Goal: Check status: Check status

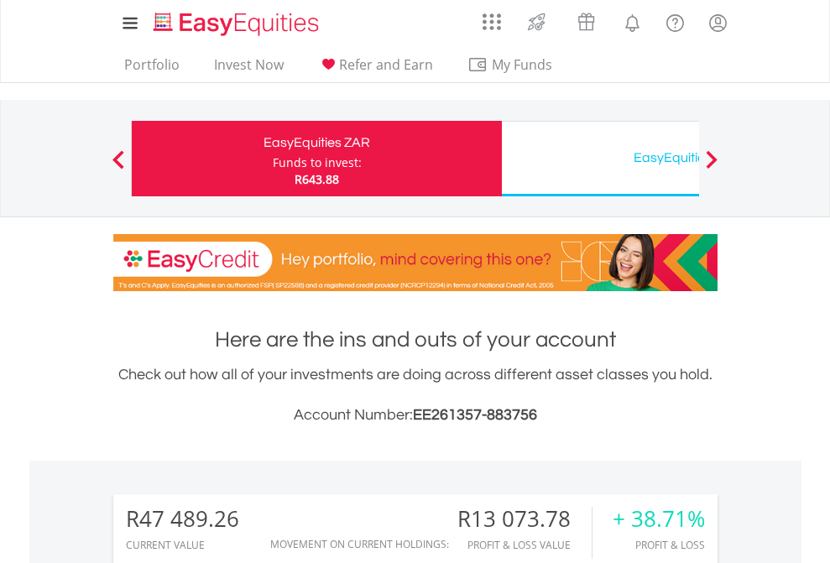
scroll to position [161, 264]
click at [273, 159] on div "Funds to invest:" at bounding box center [317, 162] width 89 height 17
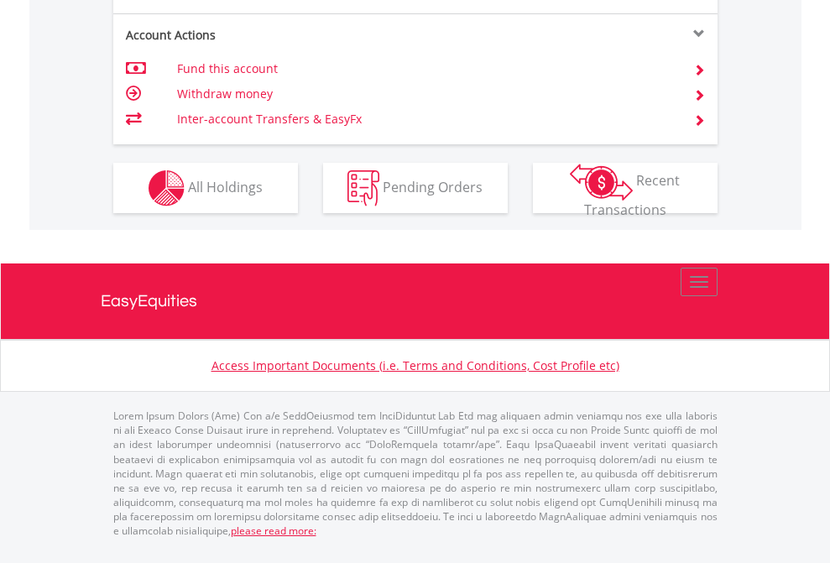
scroll to position [1710, 0]
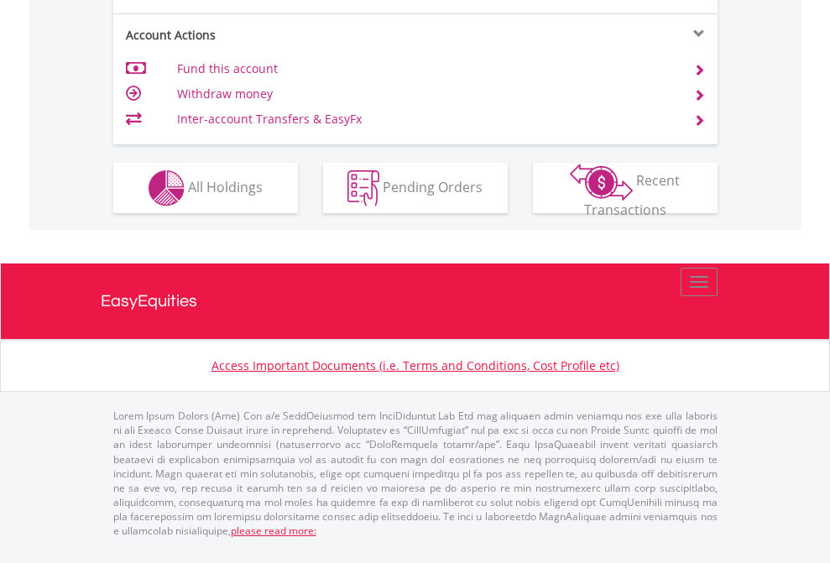
scroll to position [1498, 0]
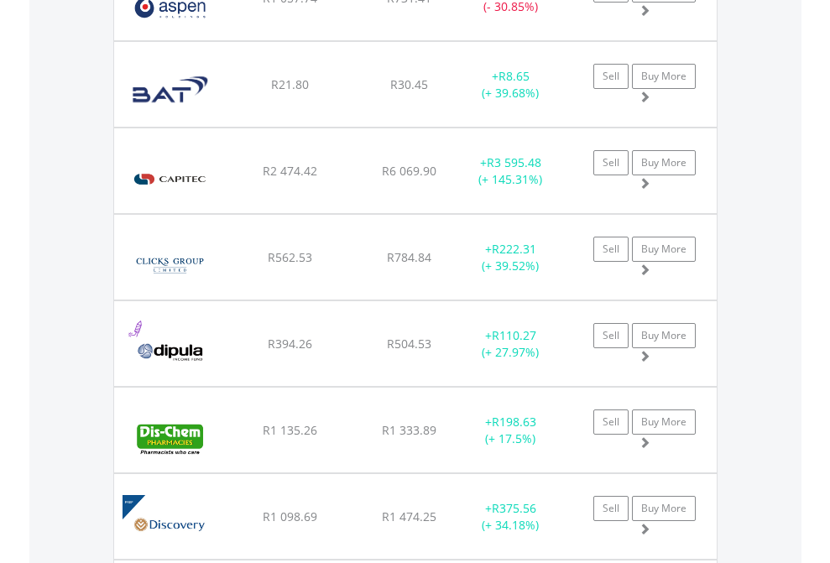
scroll to position [161, 264]
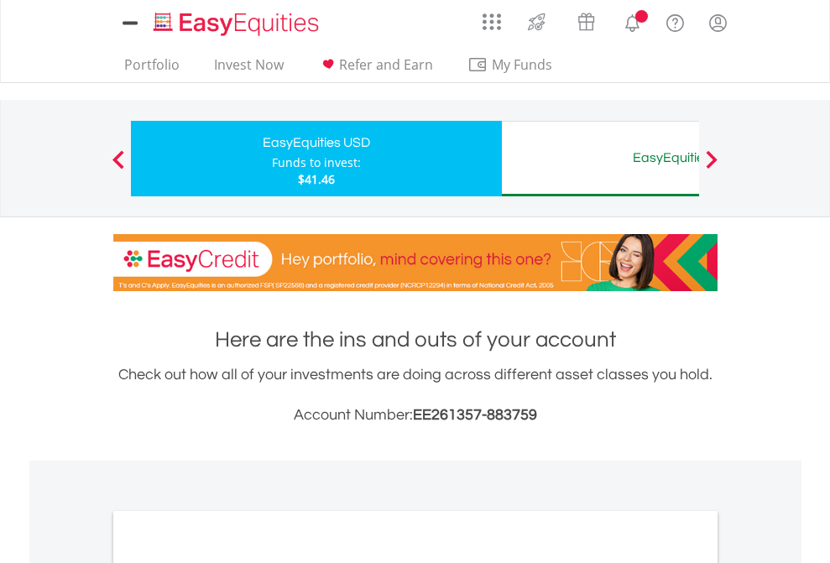
scroll to position [1009, 0]
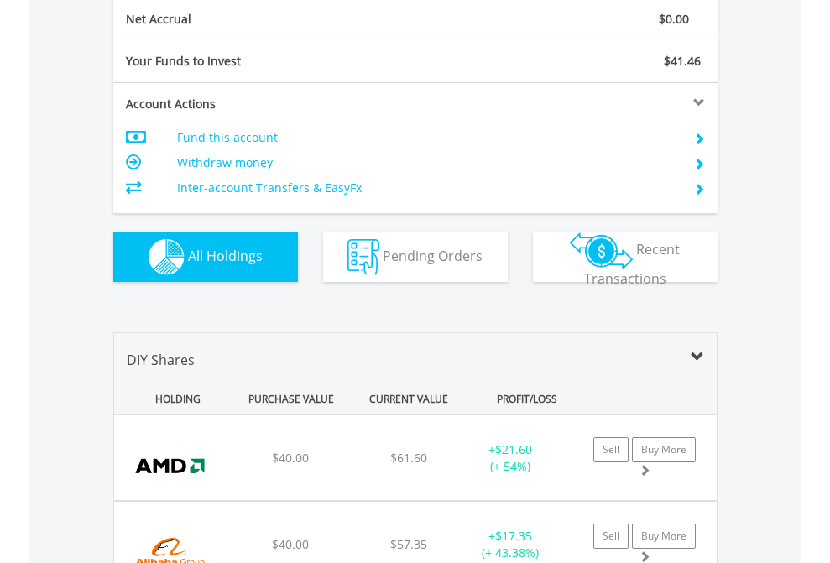
scroll to position [1901, 0]
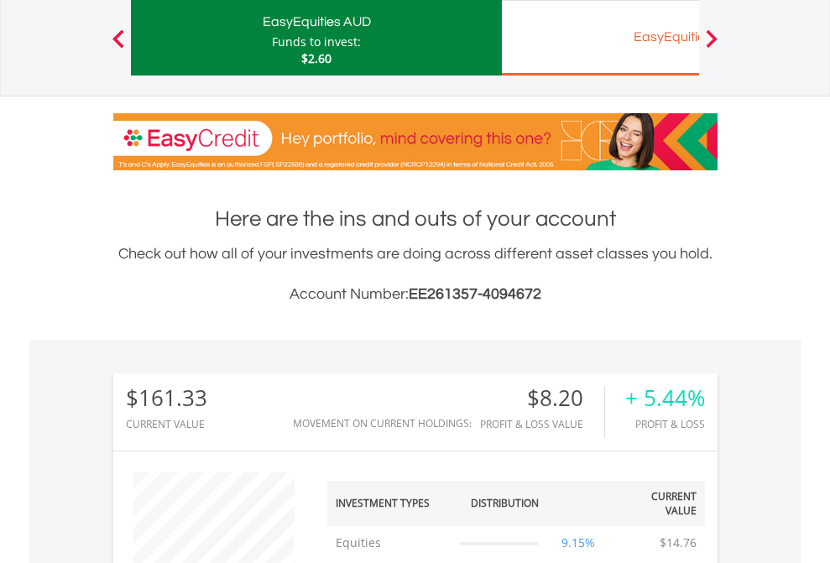
scroll to position [161, 264]
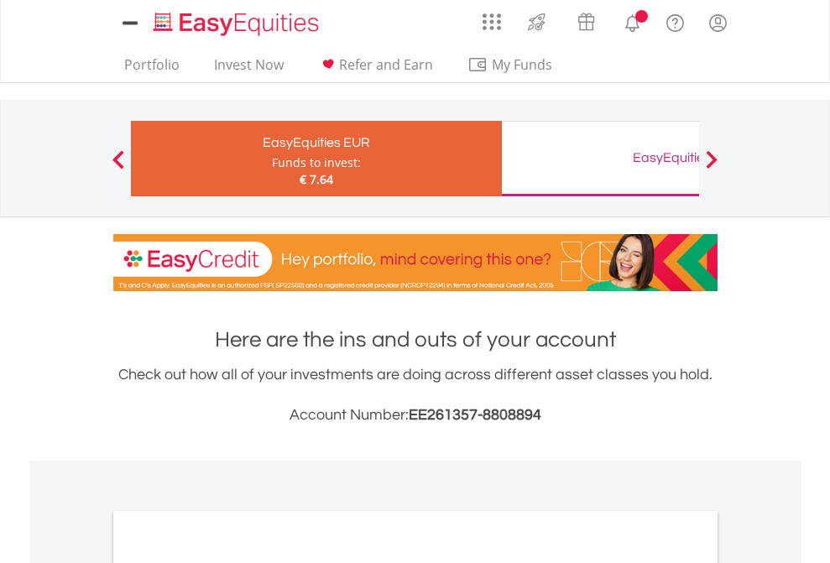
scroll to position [1009, 0]
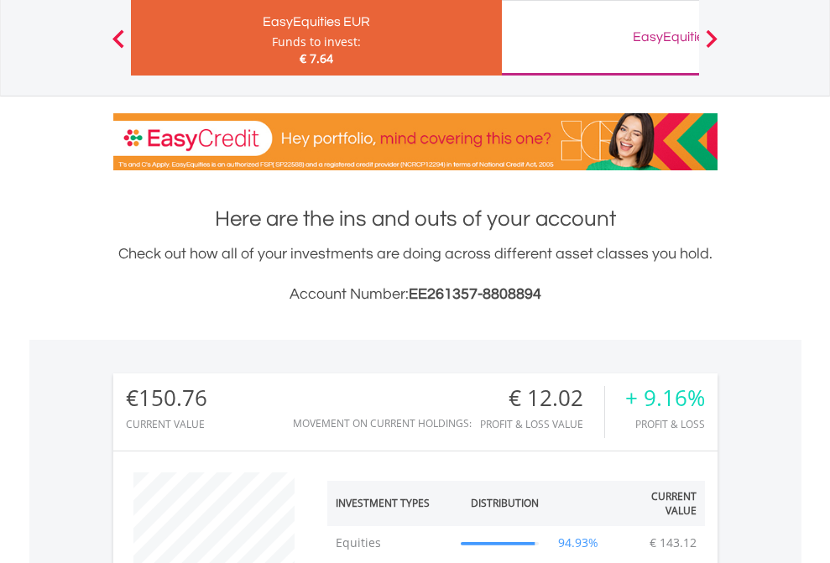
scroll to position [161, 264]
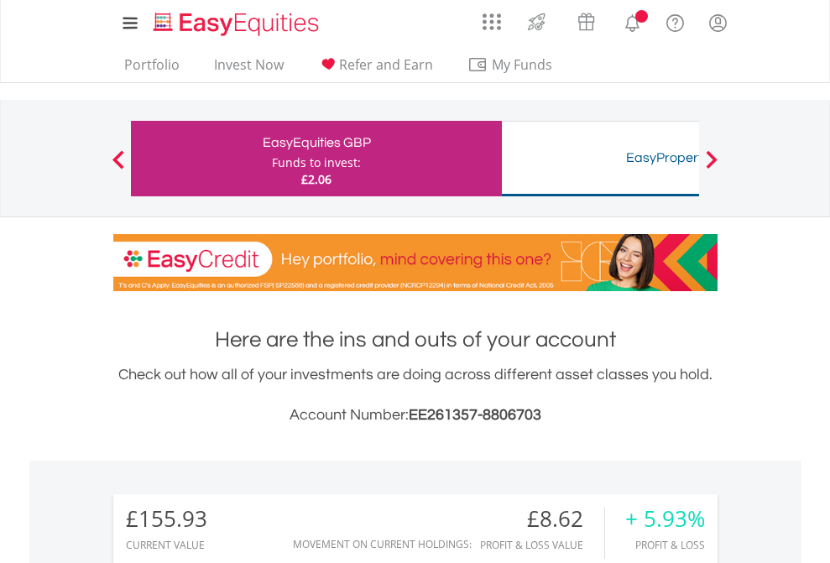
scroll to position [161, 264]
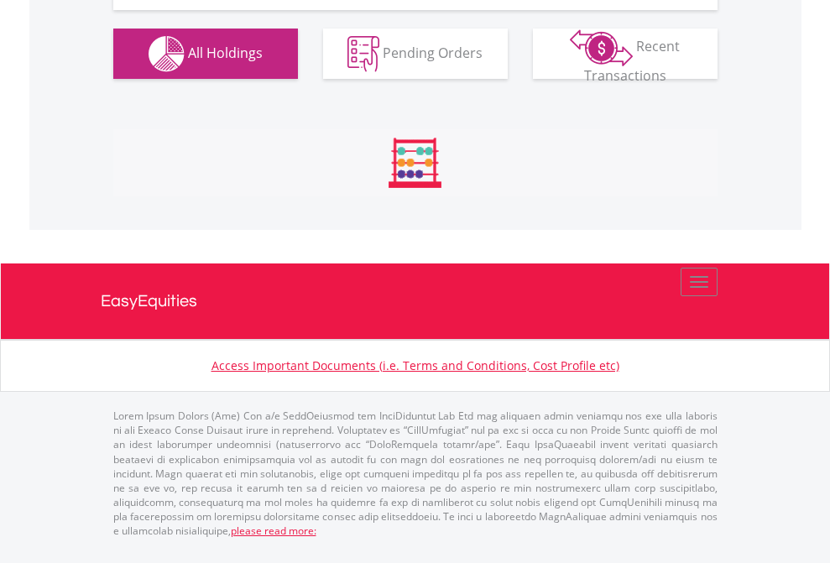
scroll to position [1901, 0]
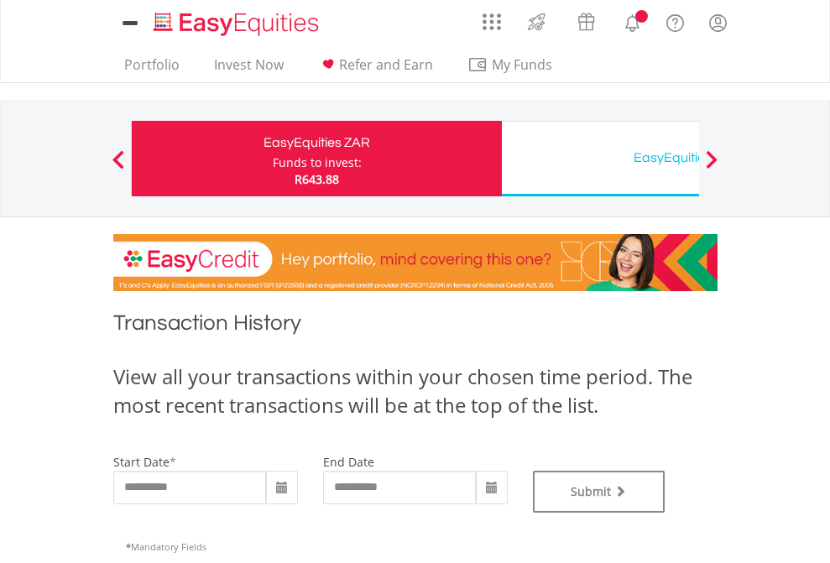
type input "**********"
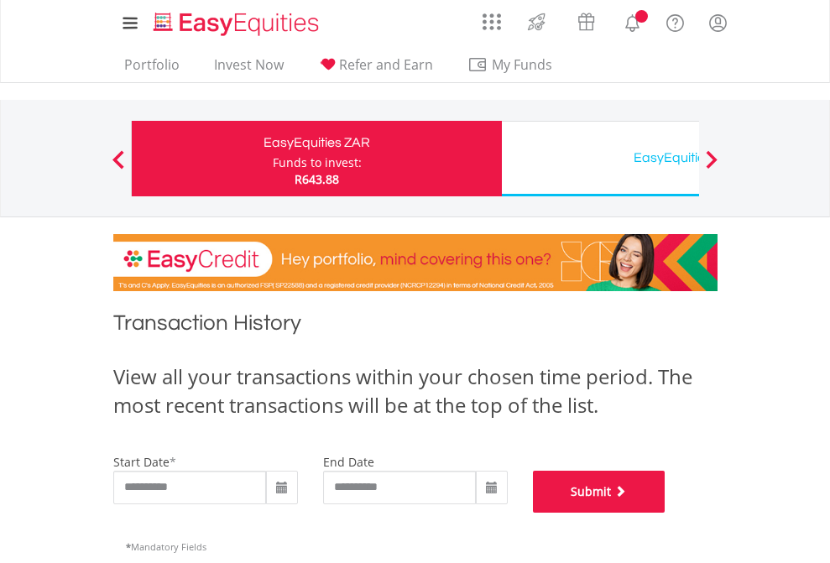
click at [666, 513] on button "Submit" at bounding box center [599, 492] width 133 height 42
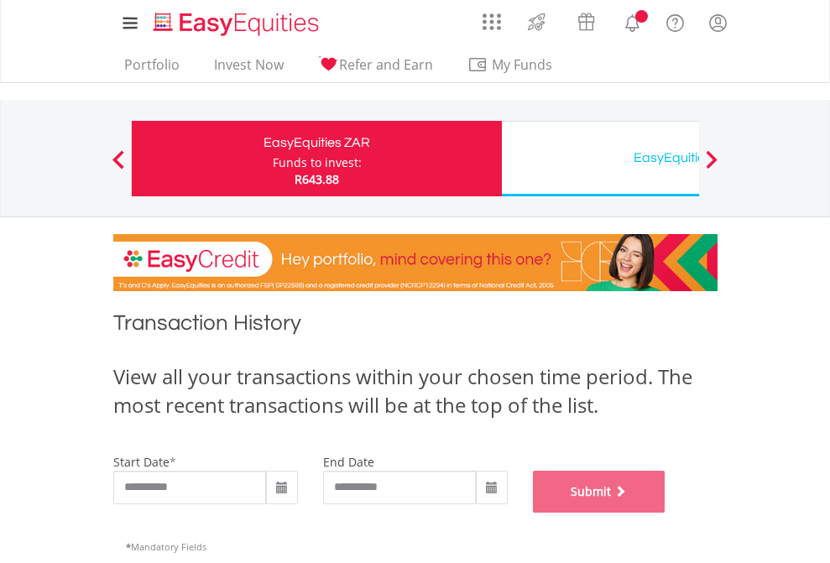
scroll to position [681, 0]
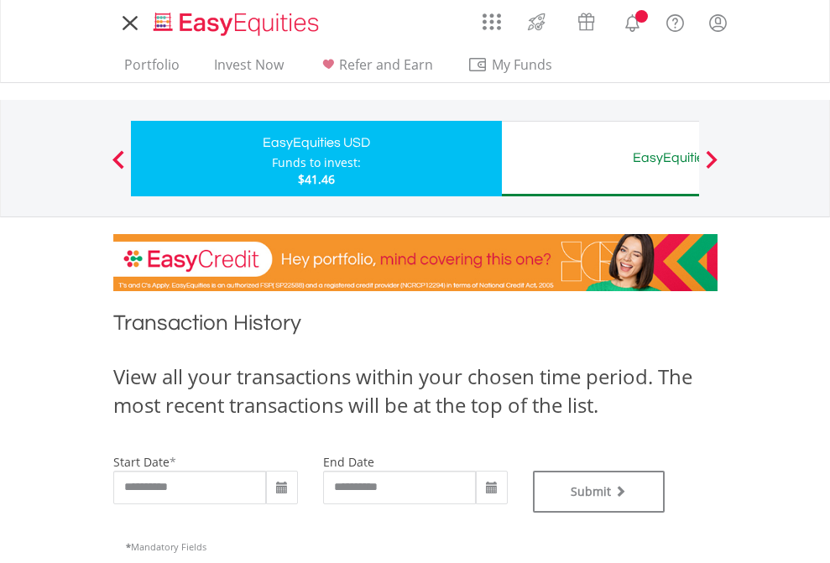
type input "**********"
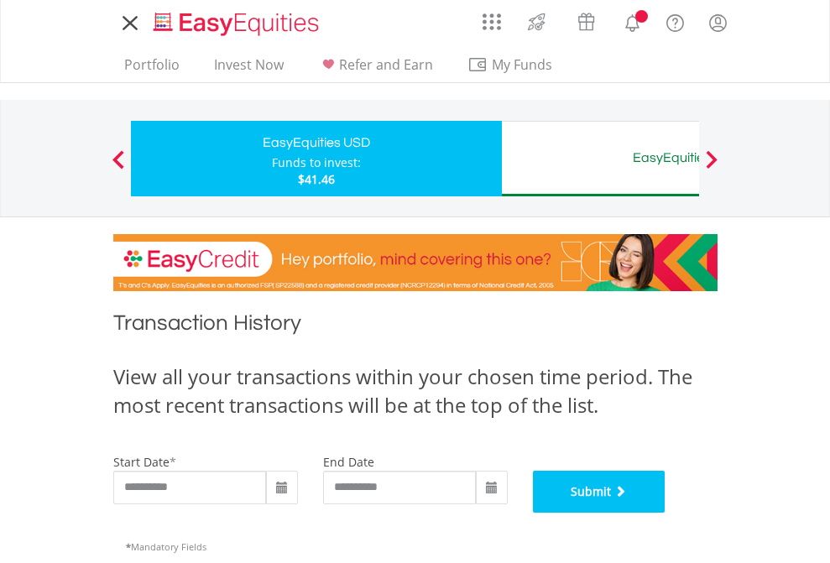
click at [666, 513] on button "Submit" at bounding box center [599, 492] width 133 height 42
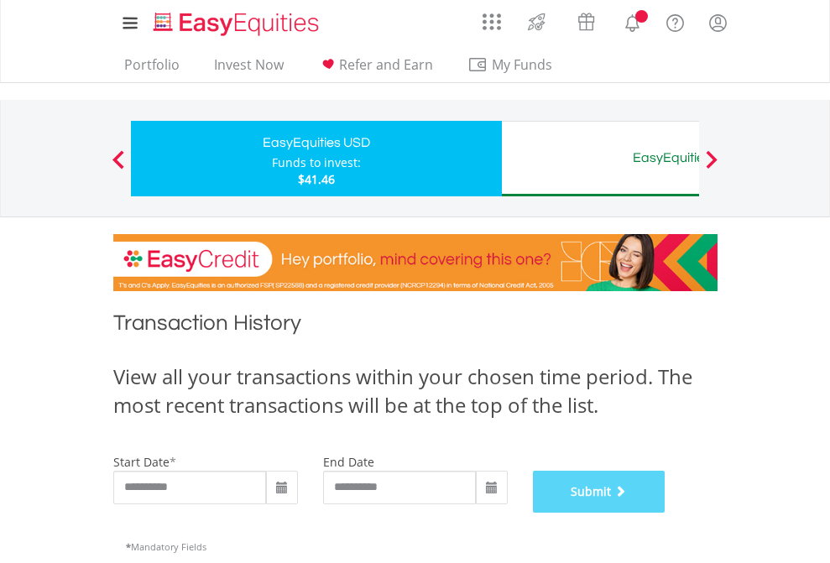
scroll to position [681, 0]
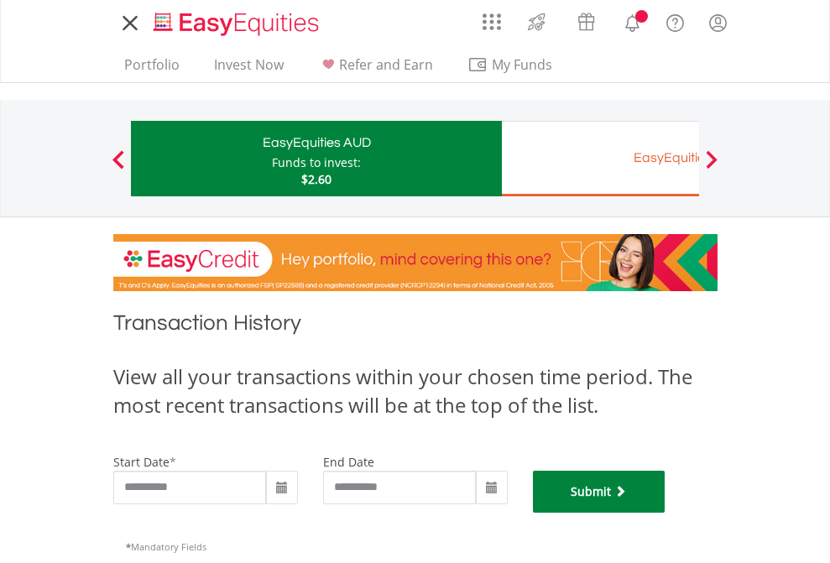
click at [666, 513] on button "Submit" at bounding box center [599, 492] width 133 height 42
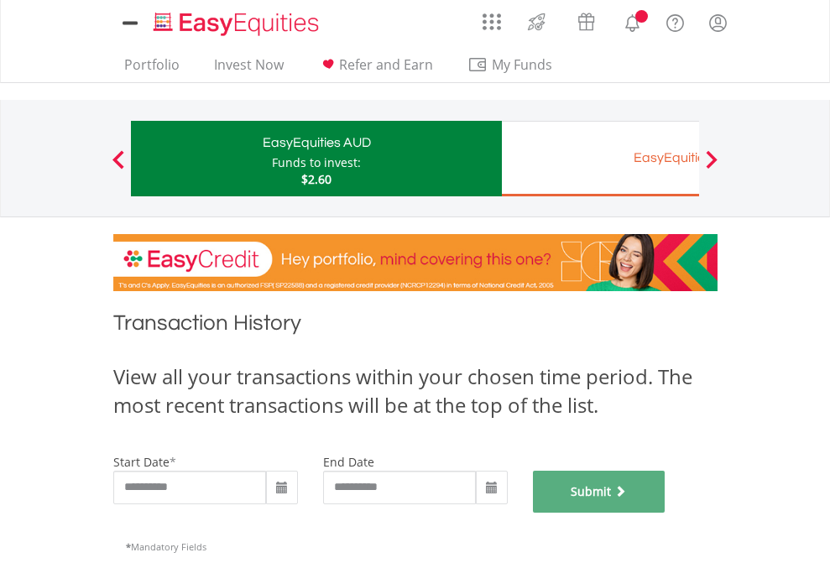
scroll to position [681, 0]
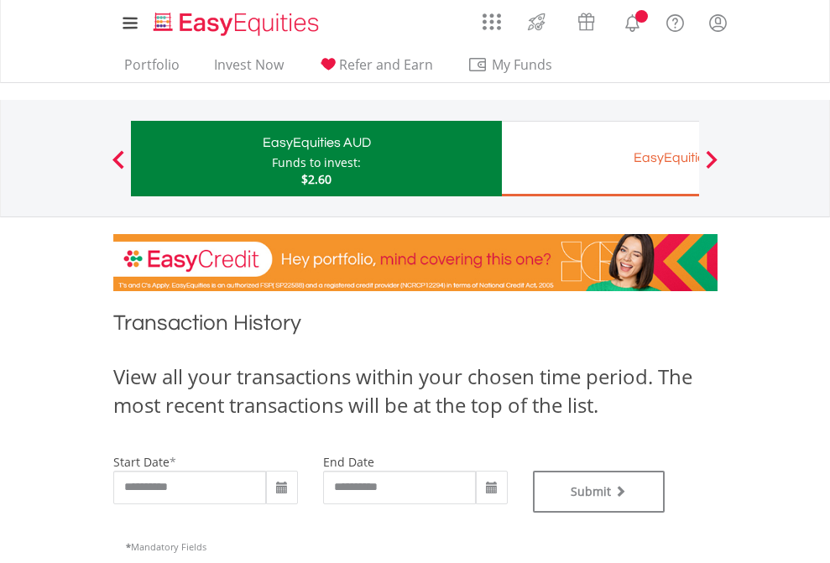
click at [600, 159] on div "EasyEquities EUR" at bounding box center [687, 158] width 350 height 24
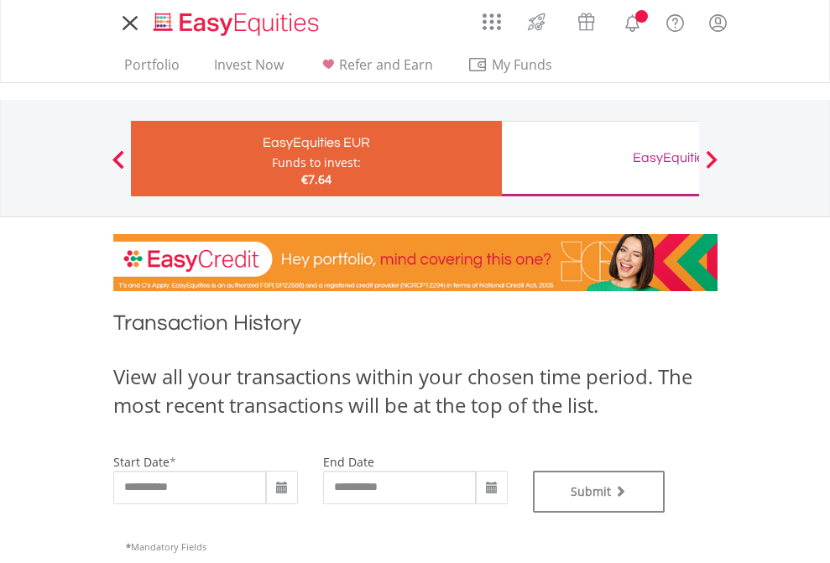
type input "**********"
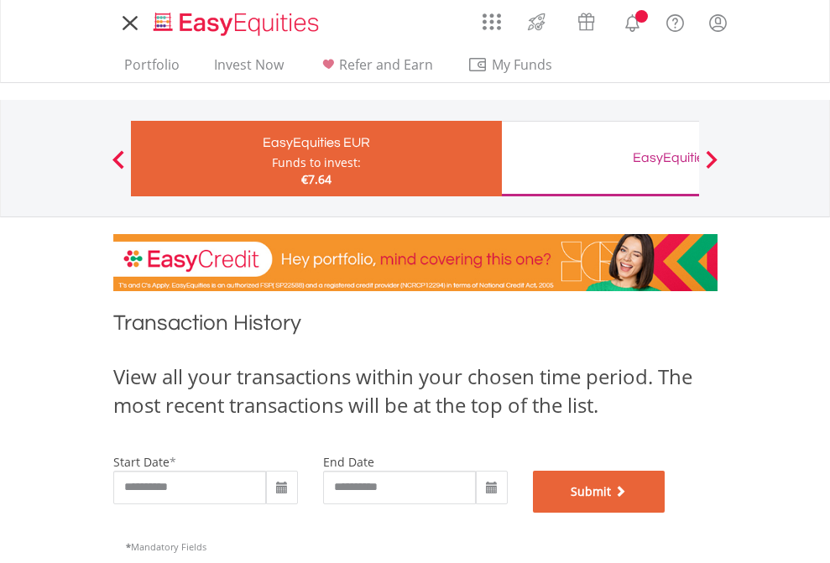
click at [666, 513] on button "Submit" at bounding box center [599, 492] width 133 height 42
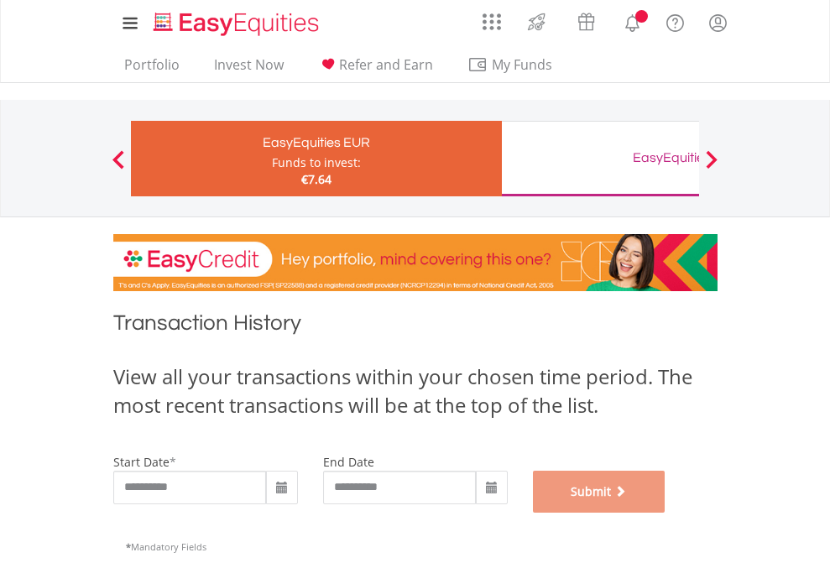
scroll to position [681, 0]
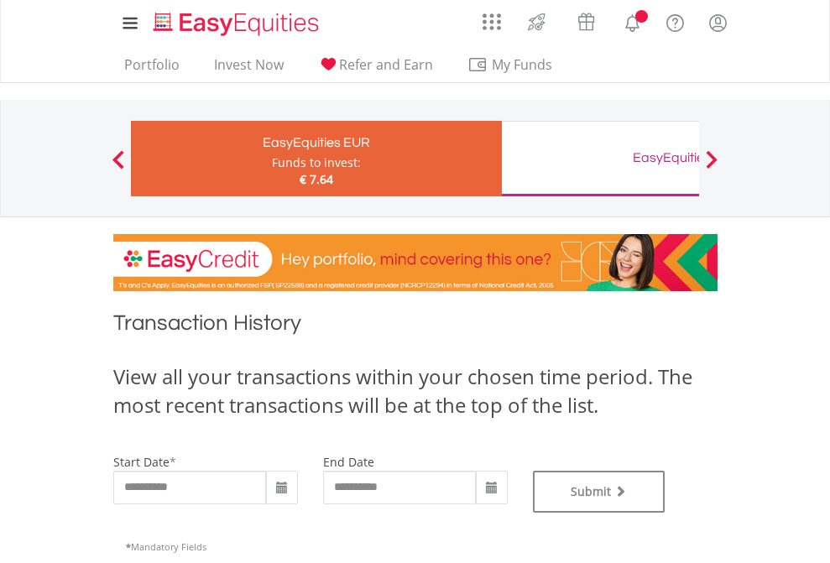
click at [600, 159] on div "EasyEquities GBP" at bounding box center [687, 158] width 350 height 24
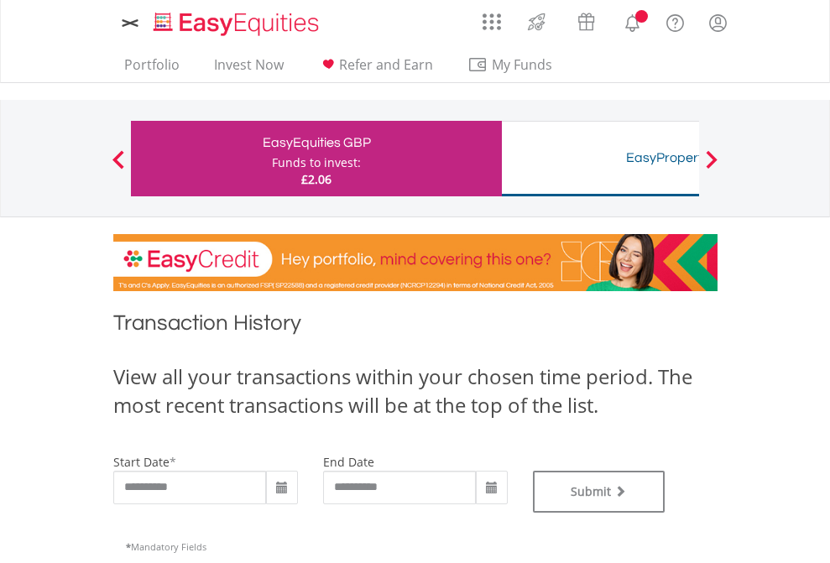
type input "**********"
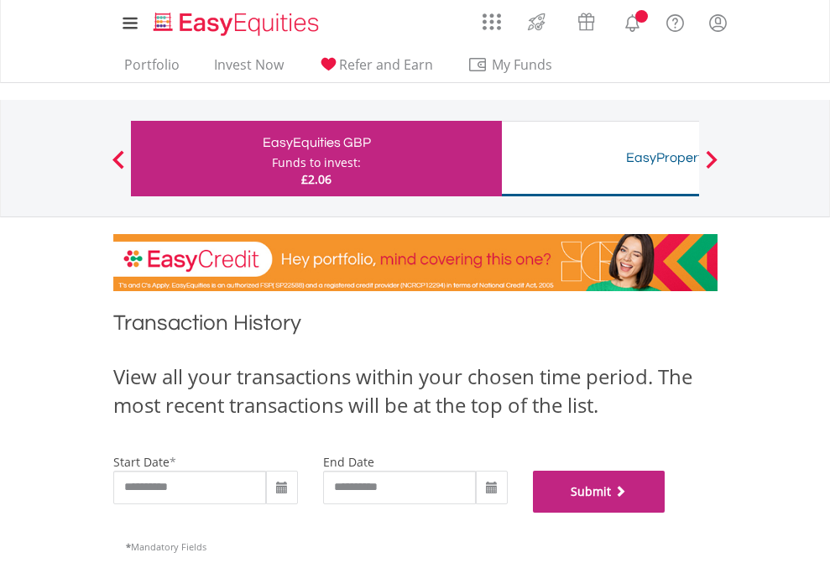
click at [666, 513] on button "Submit" at bounding box center [599, 492] width 133 height 42
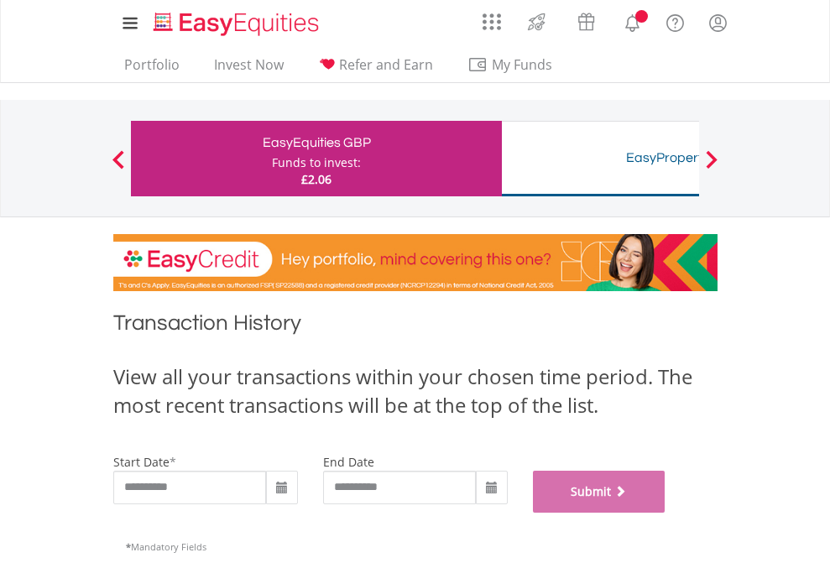
scroll to position [681, 0]
